Goal: Go to known website: Access a specific website the user already knows

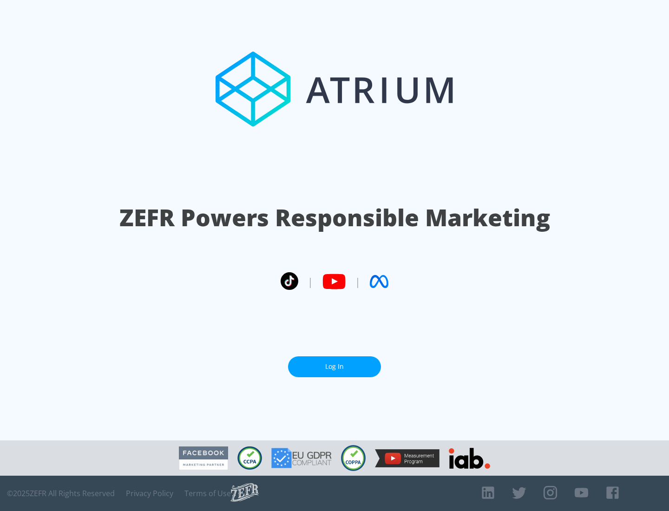
click at [335, 367] on link "Log In" at bounding box center [334, 366] width 93 height 21
